Goal: Find specific page/section: Find specific page/section

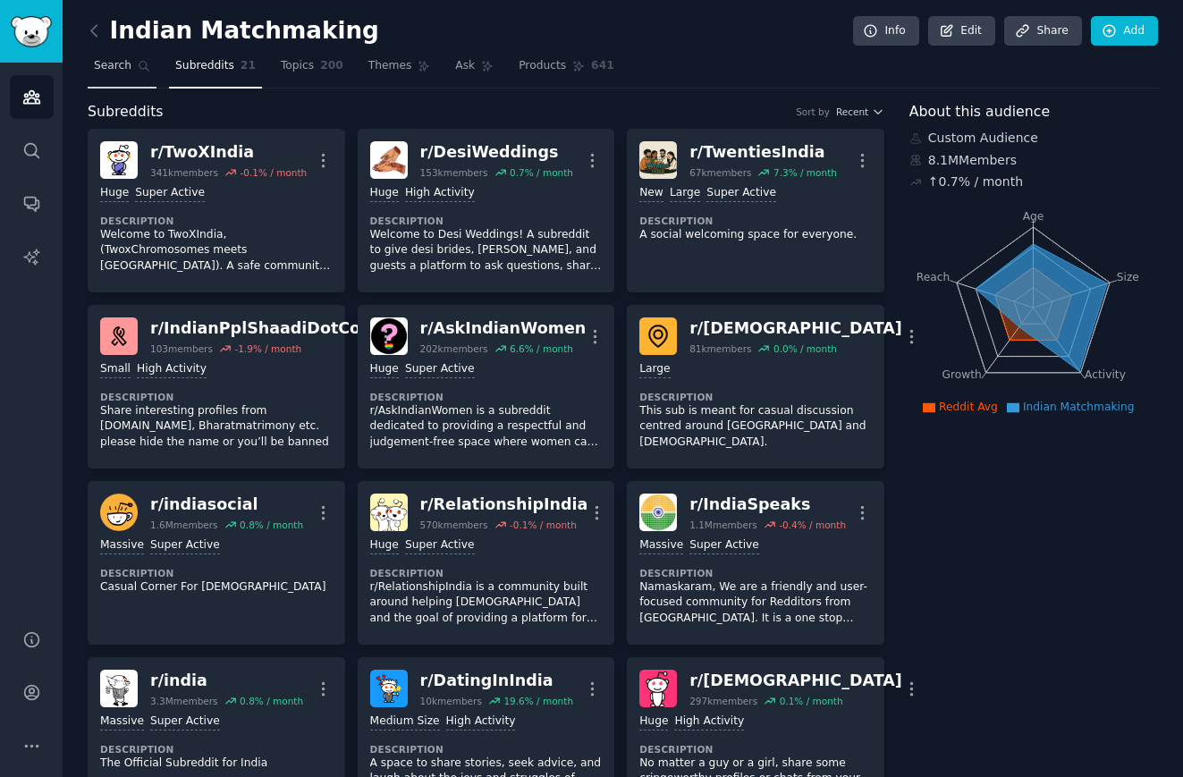
click at [116, 77] on link "Search" at bounding box center [122, 70] width 69 height 37
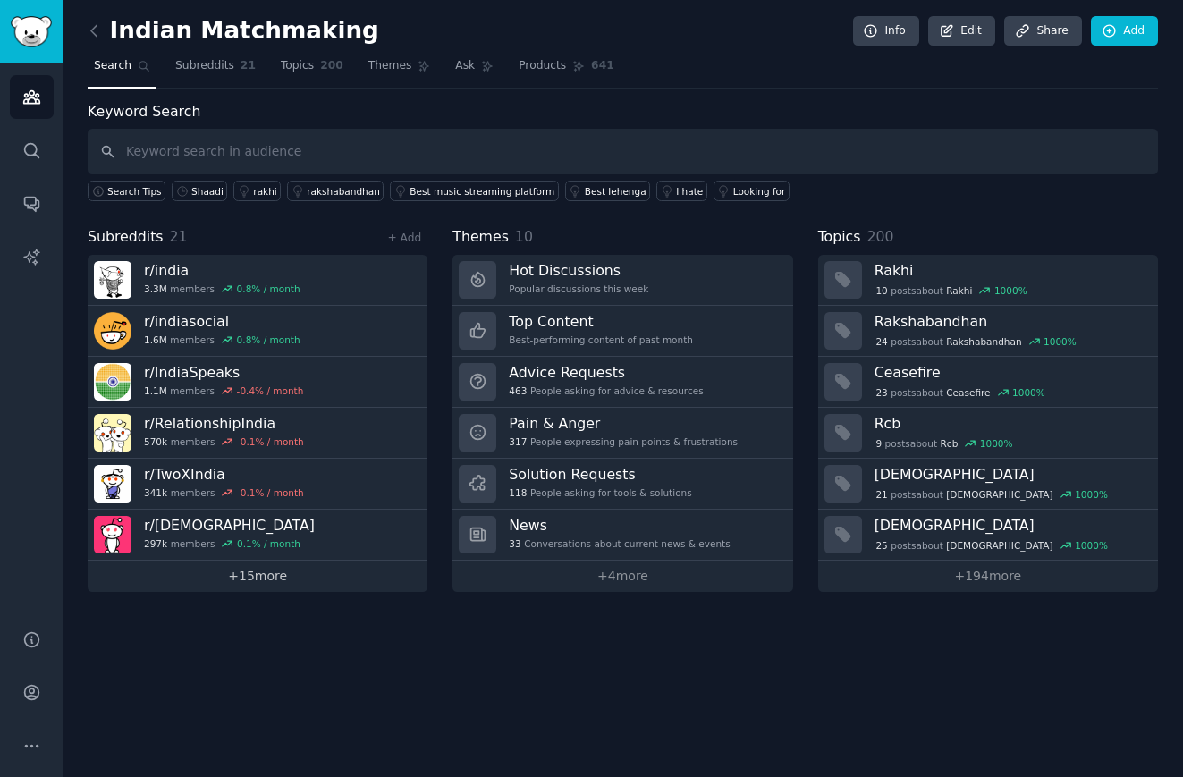
click at [252, 572] on link "+ 15 more" at bounding box center [258, 576] width 340 height 31
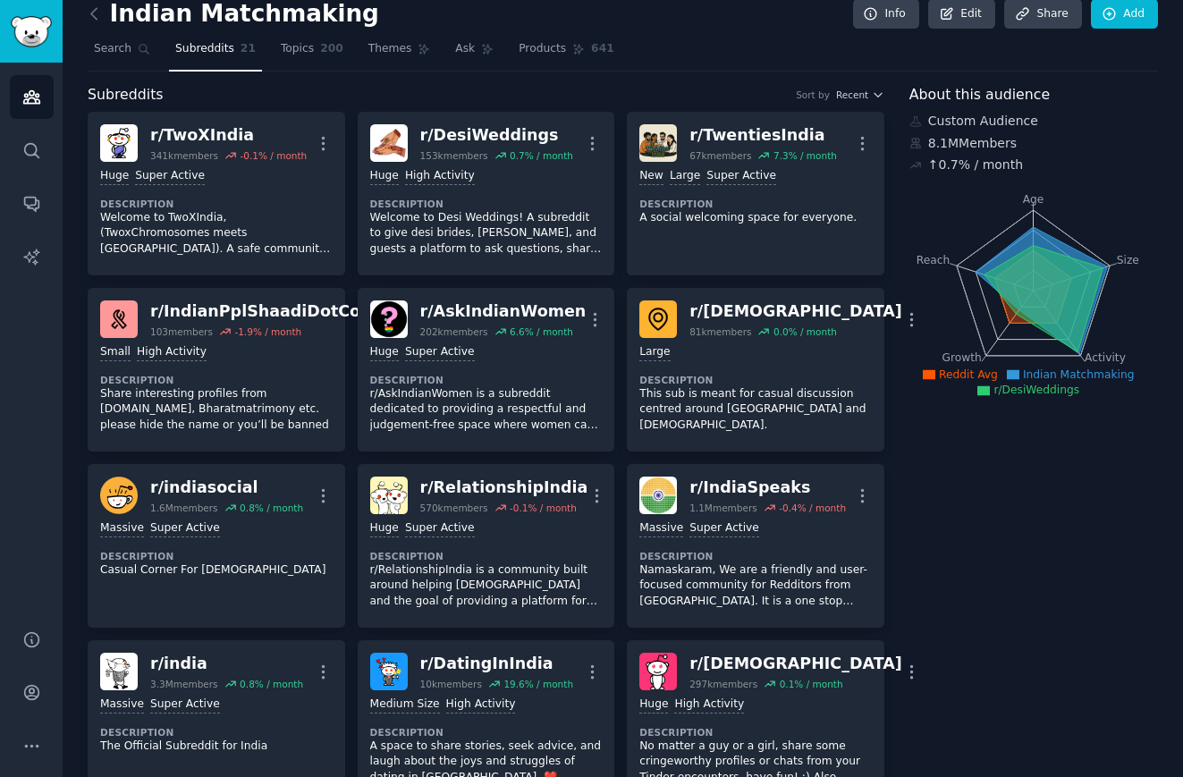
scroll to position [7, 0]
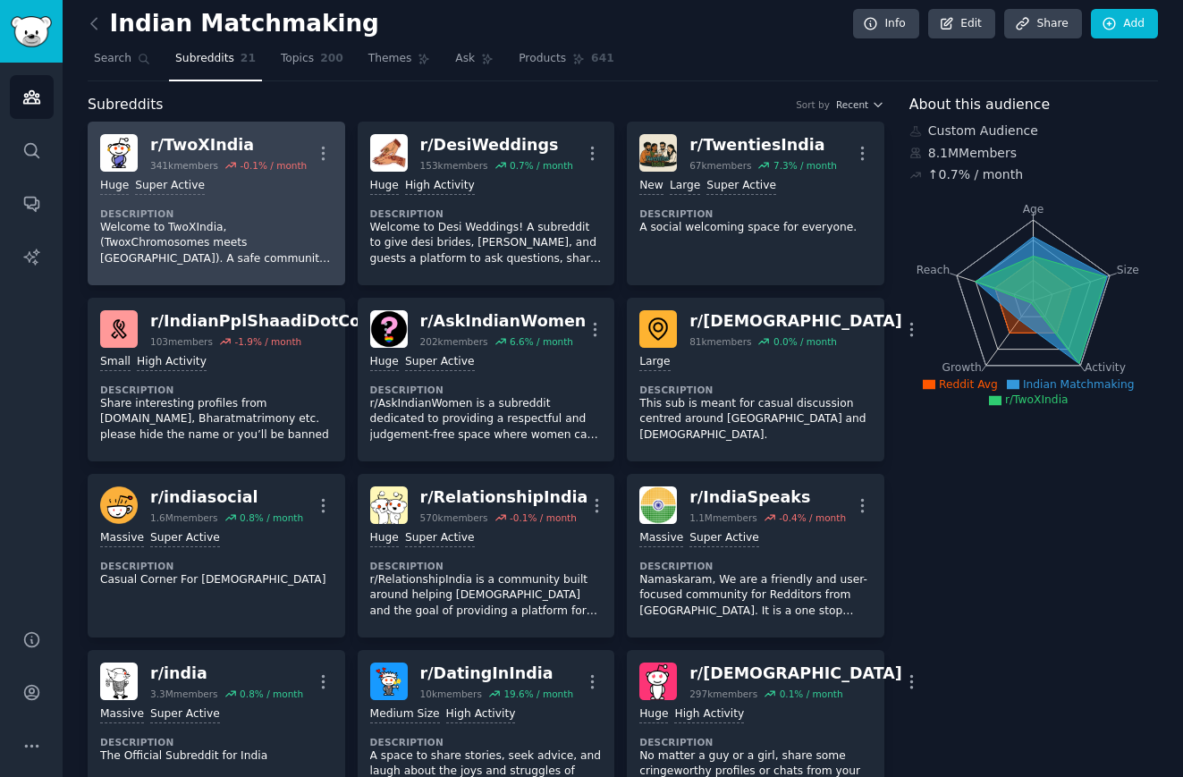
click at [233, 216] on dt "Description" at bounding box center [216, 213] width 232 height 13
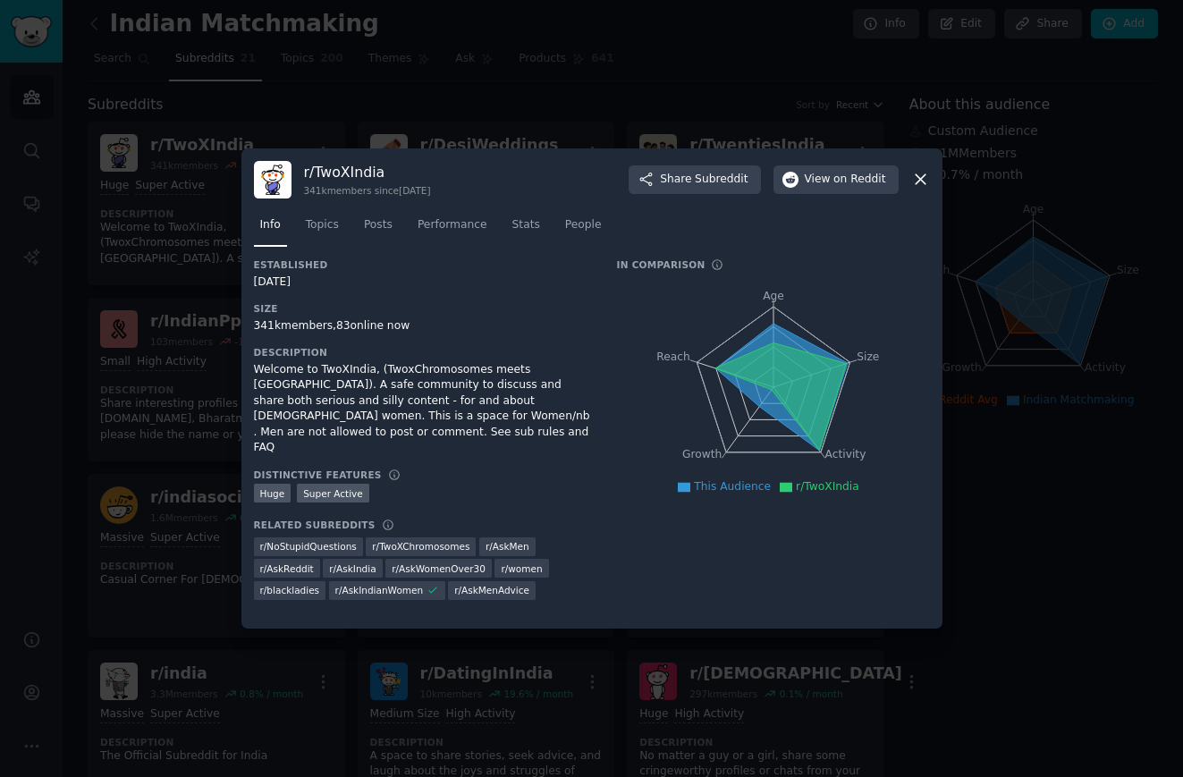
click at [1074, 507] on div at bounding box center [591, 388] width 1183 height 777
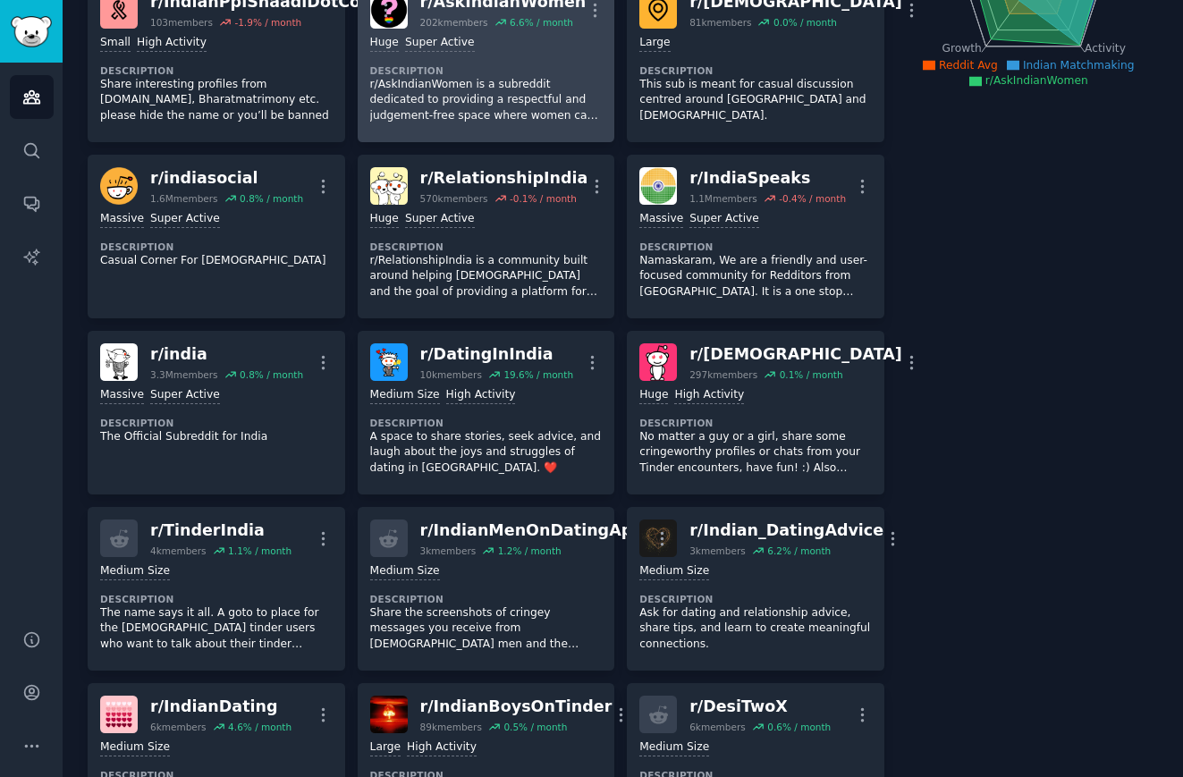
scroll to position [340, 0]
